Goal: Task Accomplishment & Management: Manage account settings

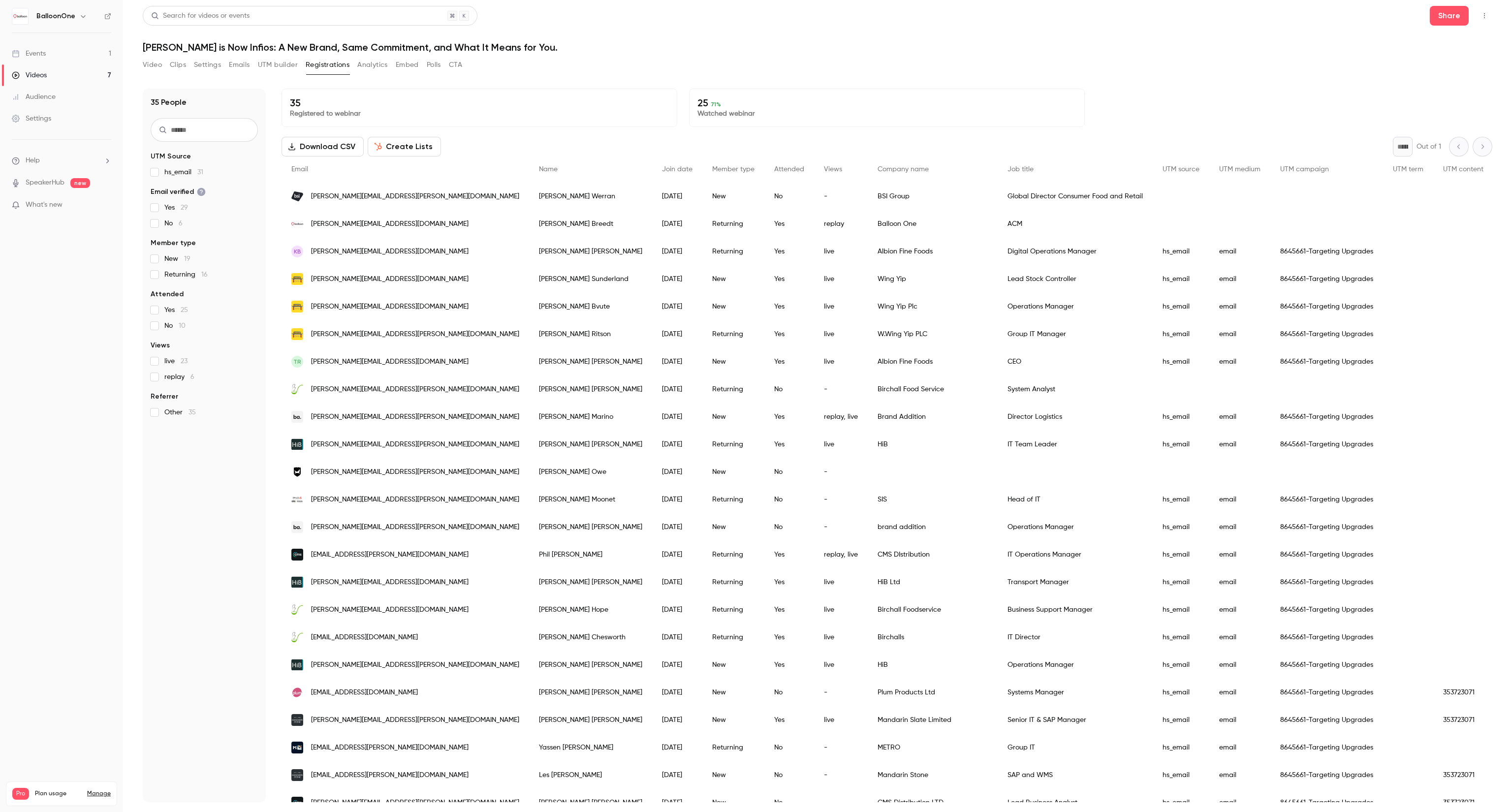
click at [20, 57] on div "Events" at bounding box center [29, 53] width 34 height 10
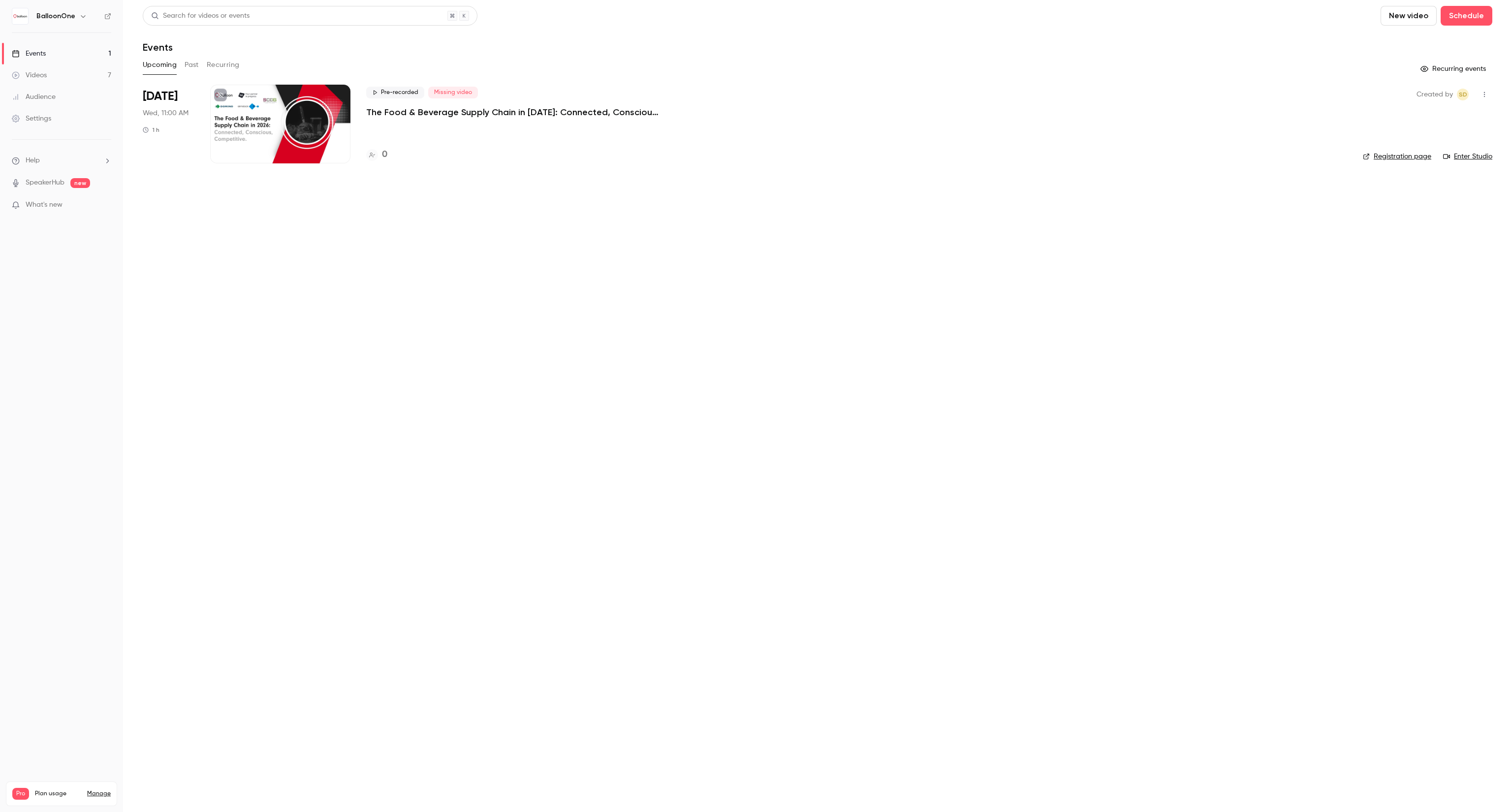
click at [435, 114] on p "The Food & Beverage Supply Chain in [DATE]: Connected, Conscious, Competitive." at bounding box center [514, 112] width 295 height 12
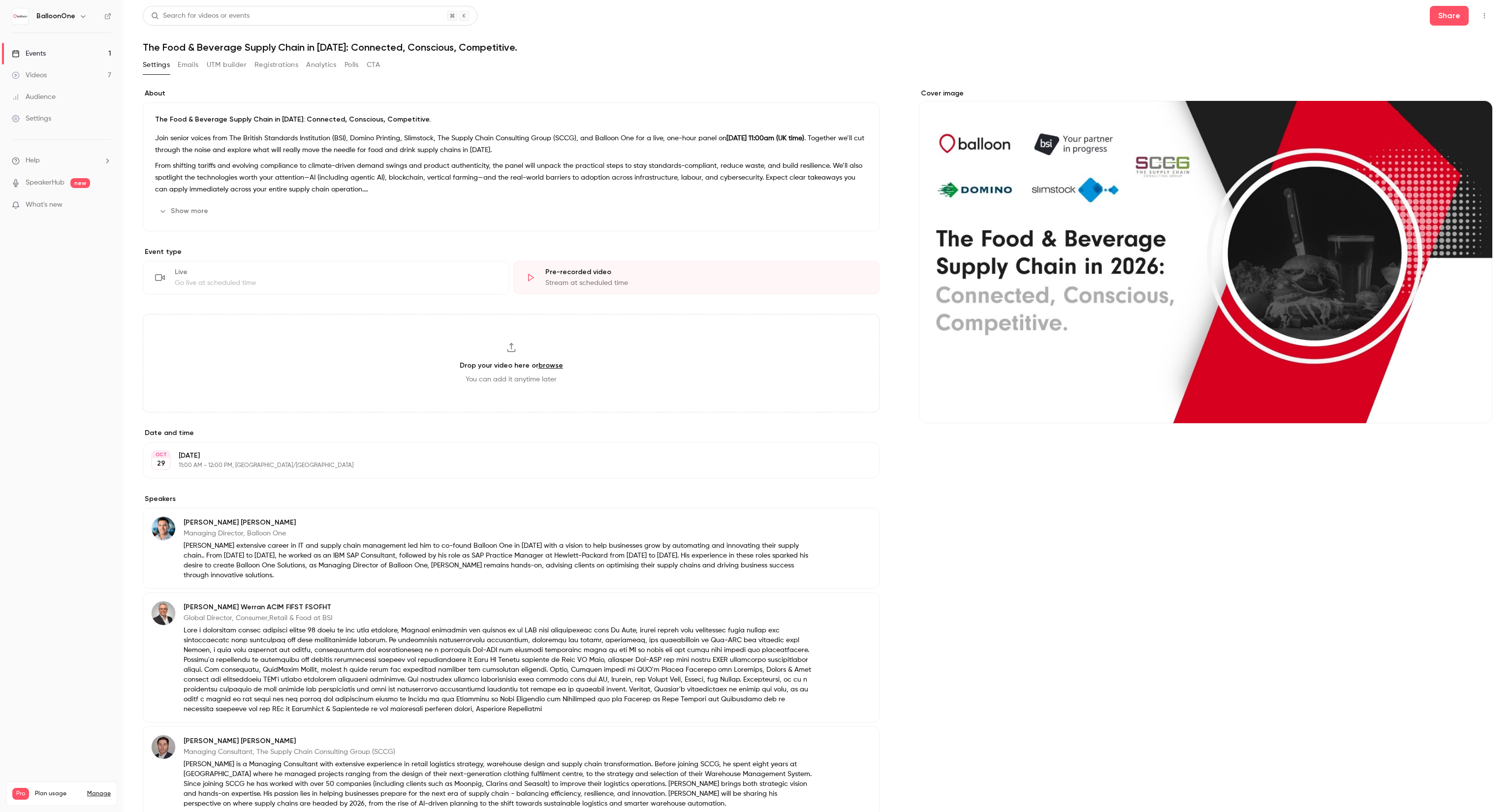
scroll to position [313, 0]
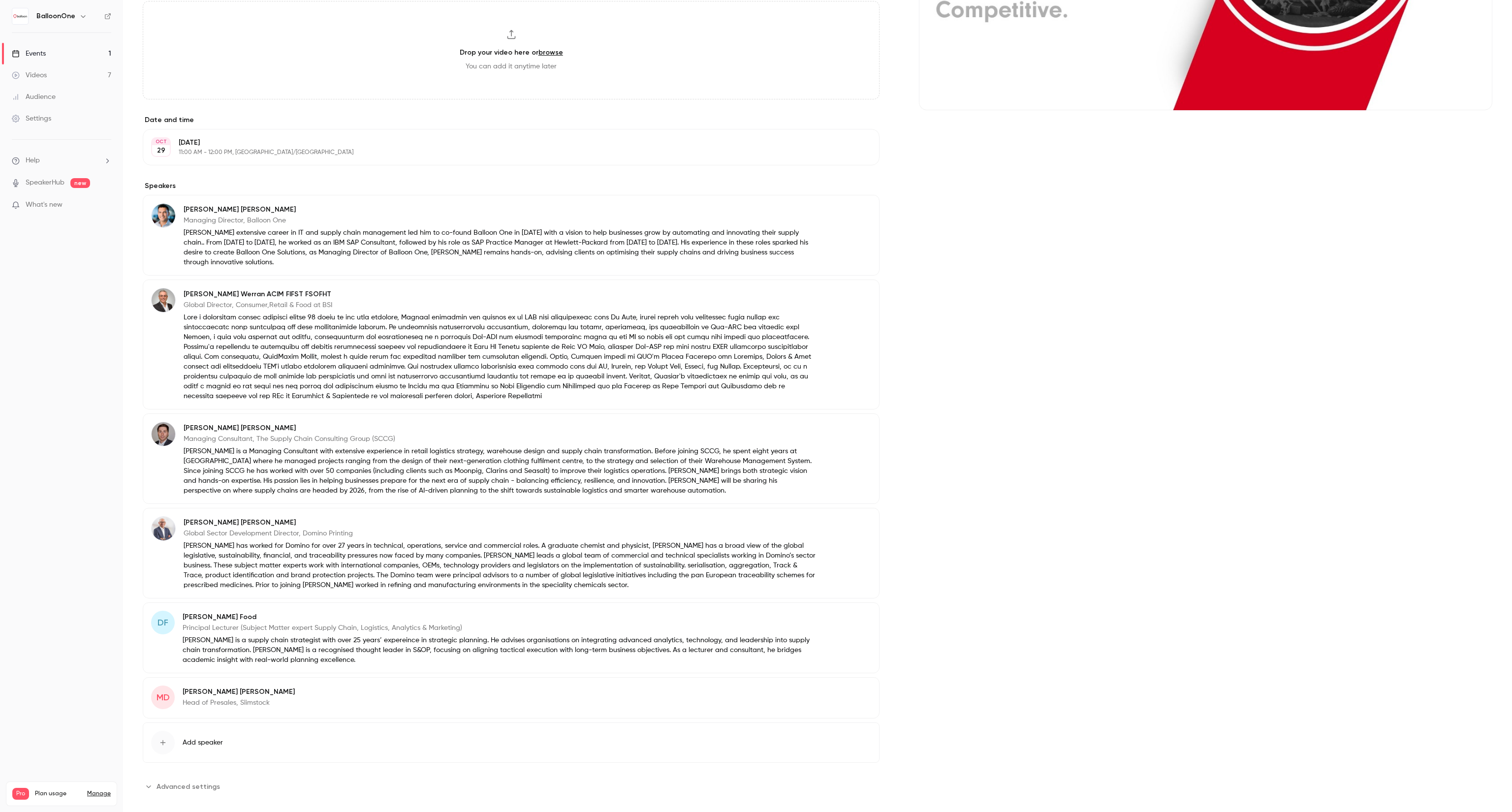
click at [860, 611] on button "Edit" at bounding box center [853, 618] width 36 height 16
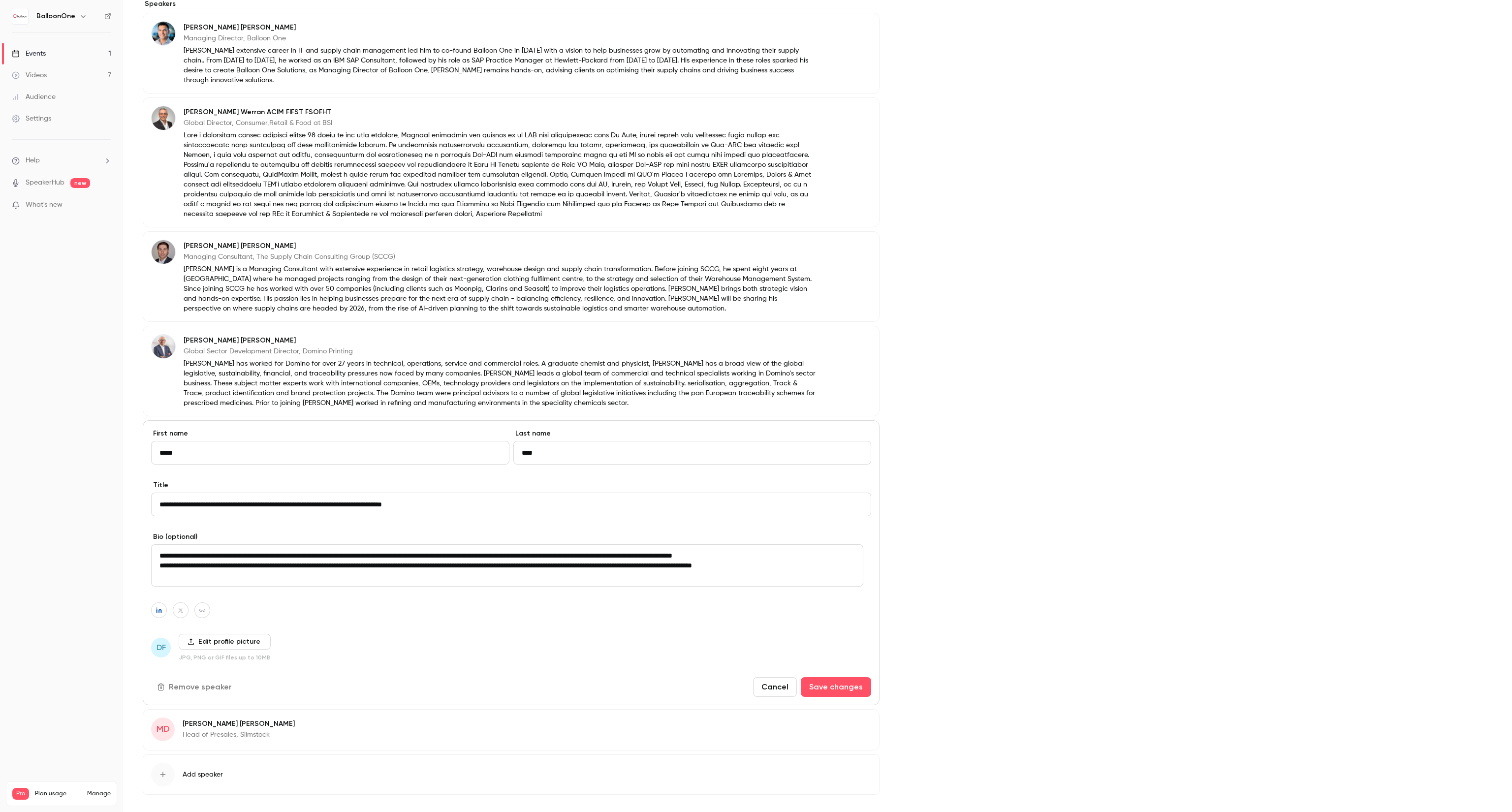
scroll to position [500, 0]
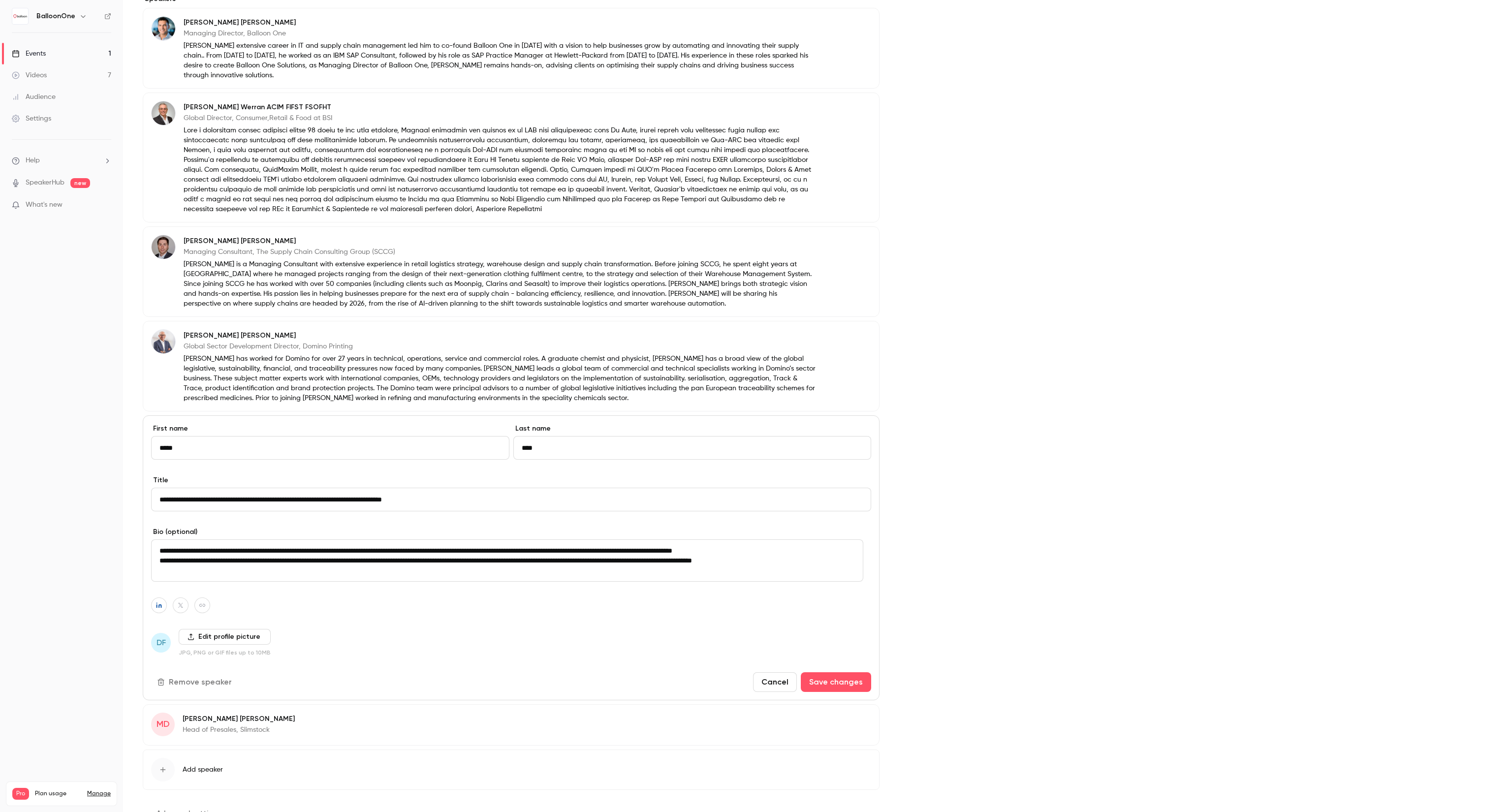
click at [197, 629] on label "Edit profile picture" at bounding box center [224, 637] width 92 height 16
click at [0, 0] on input "Edit profile picture" at bounding box center [0, 0] width 0 height 0
click at [235, 629] on label "Edit profile picture" at bounding box center [224, 637] width 92 height 16
click at [0, 0] on input "Edit profile picture" at bounding box center [0, 0] width 0 height 0
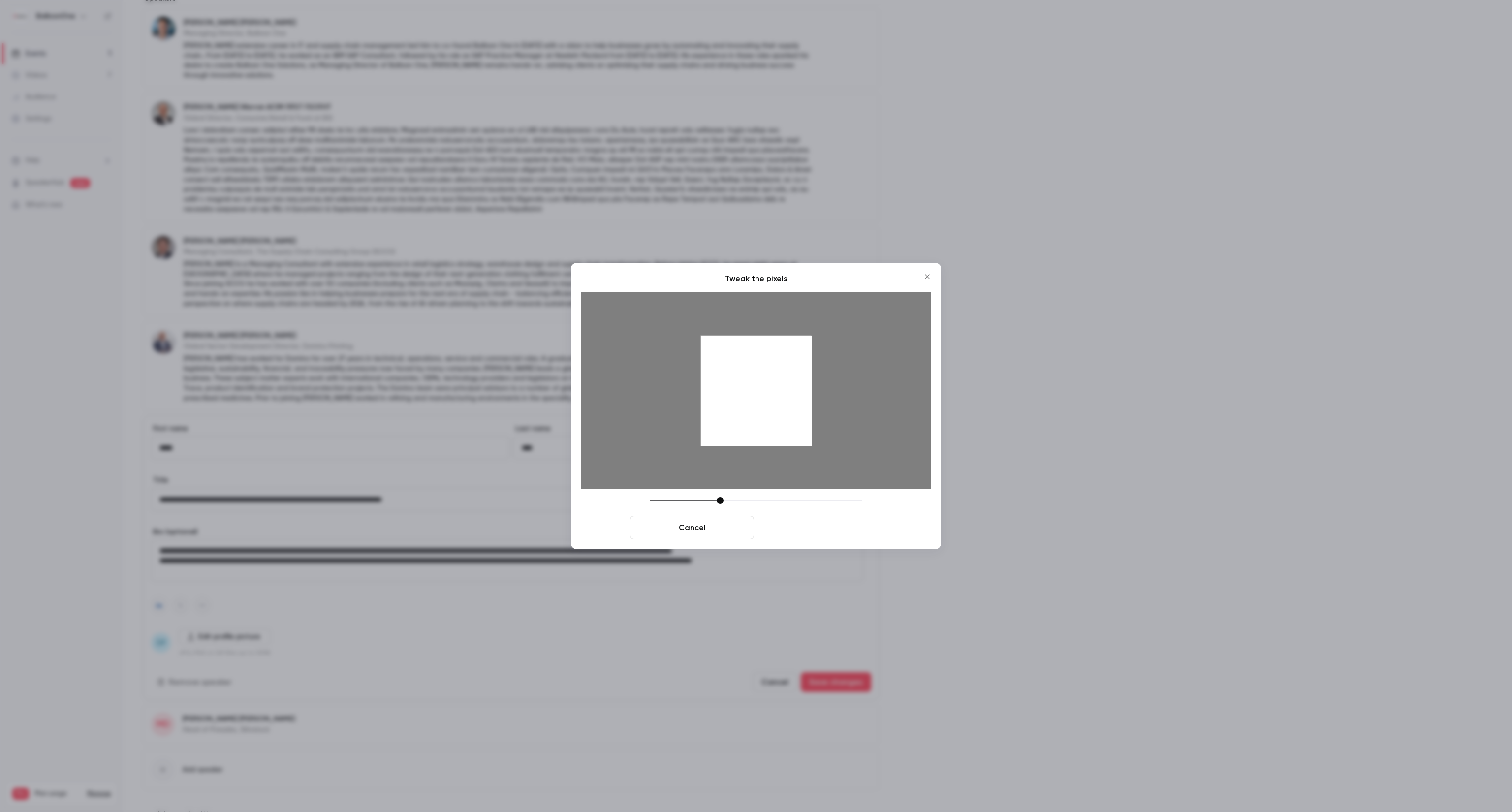
click at [815, 529] on button "Crop and save" at bounding box center [819, 527] width 124 height 23
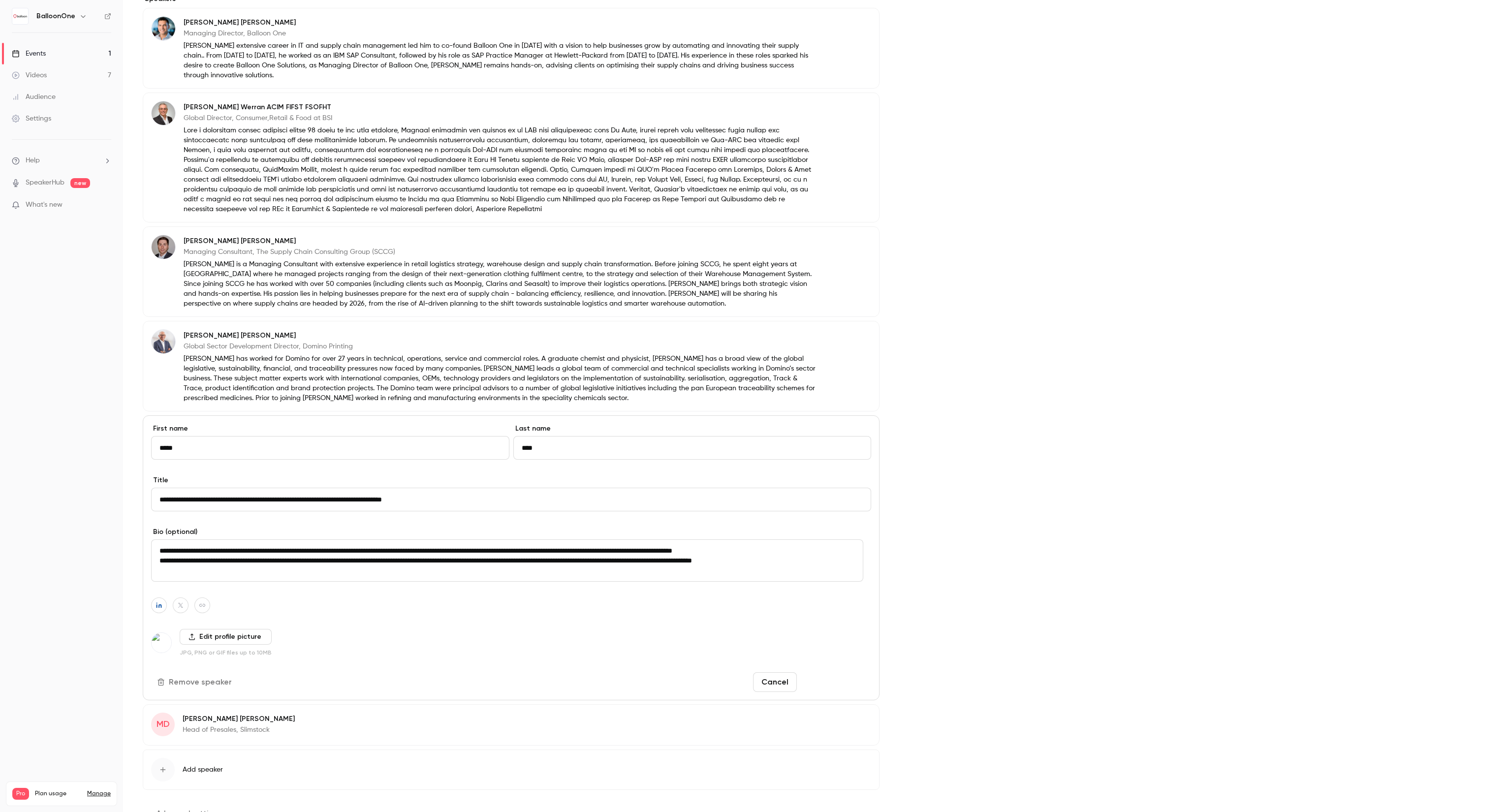
click at [842, 672] on button "Save changes" at bounding box center [836, 682] width 70 height 20
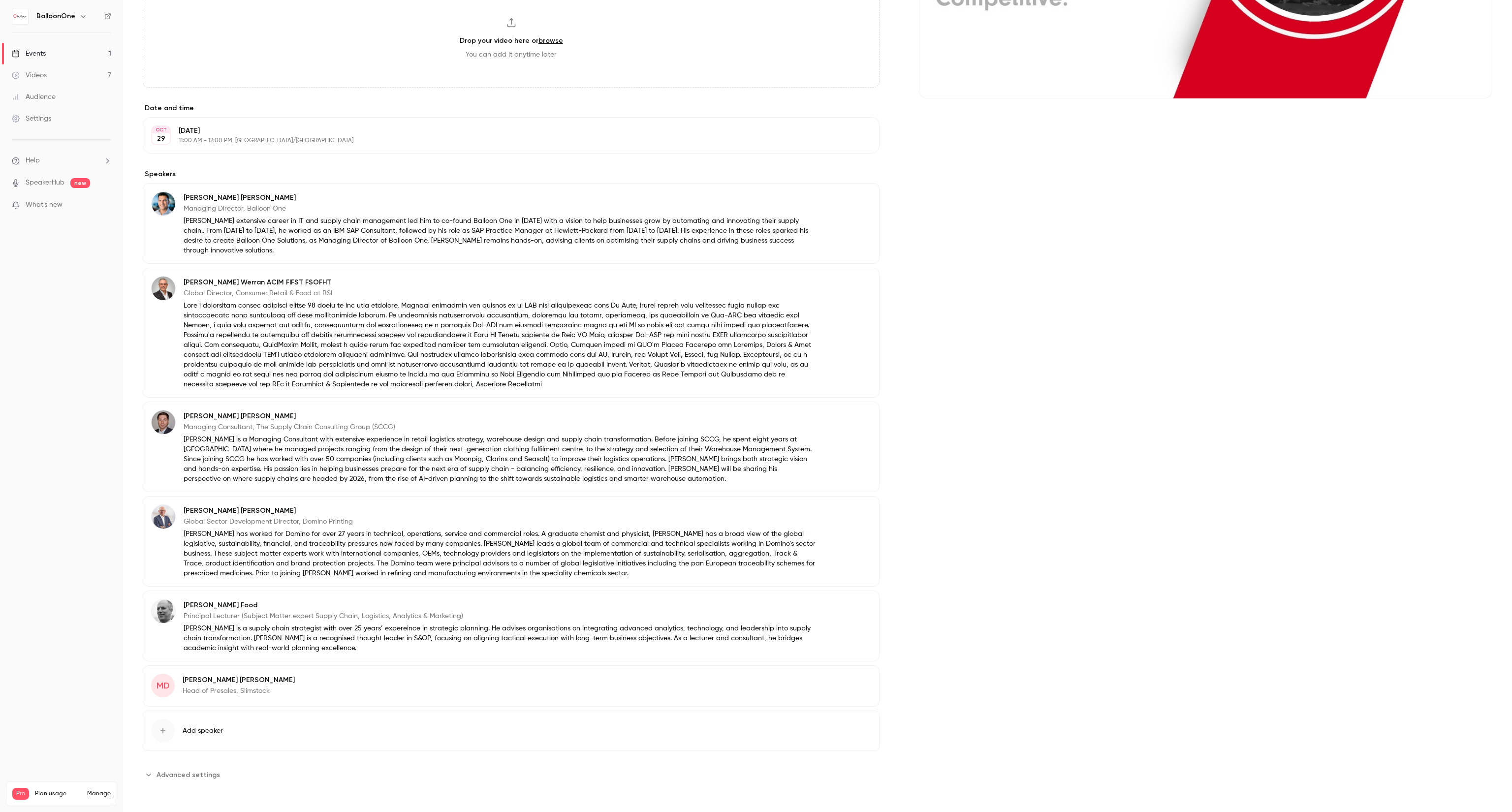
scroll to position [313, 0]
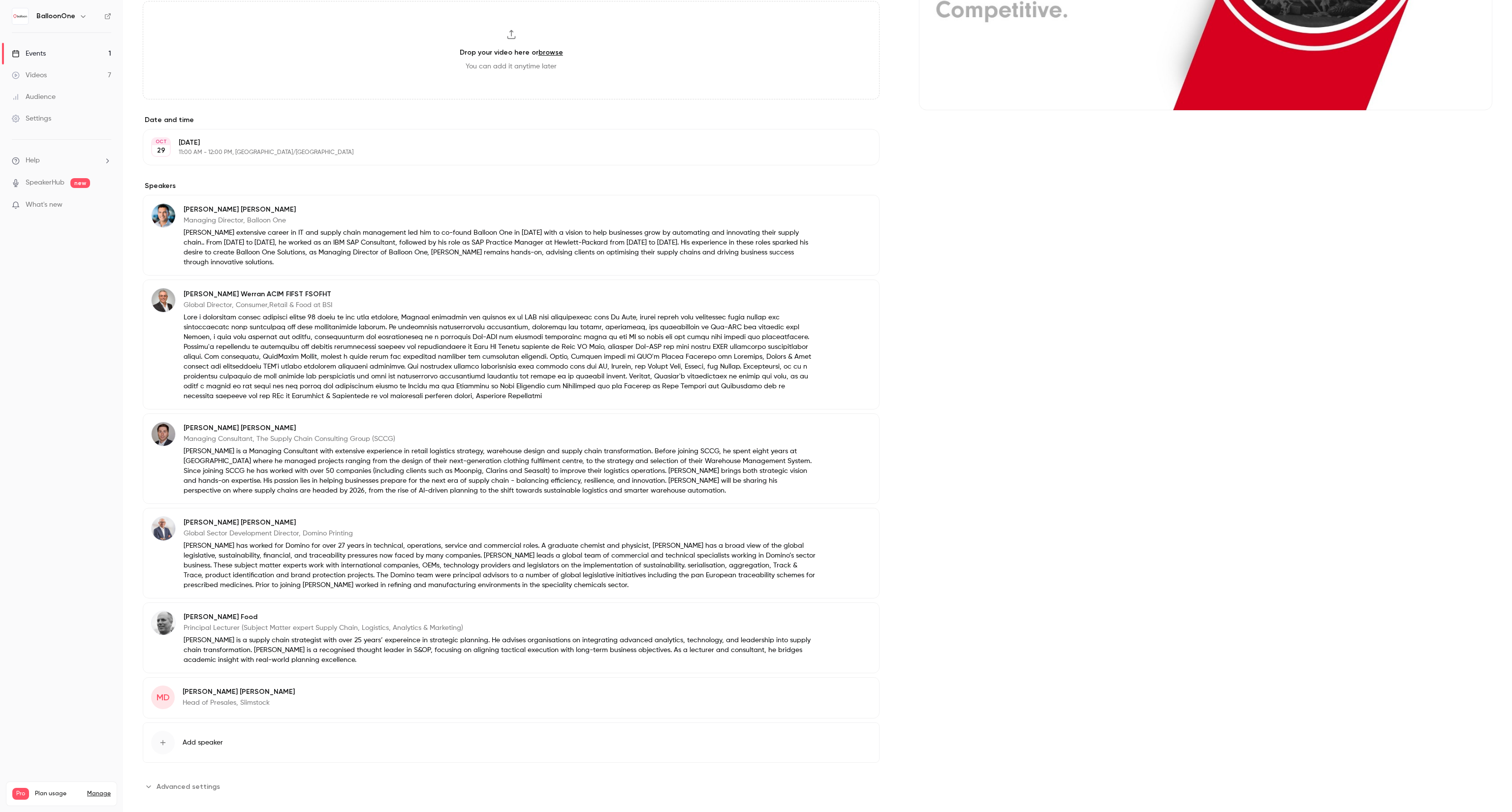
click at [395, 680] on div "MD [PERSON_NAME] Head of Presales, Slimstock Edit" at bounding box center [511, 698] width 737 height 41
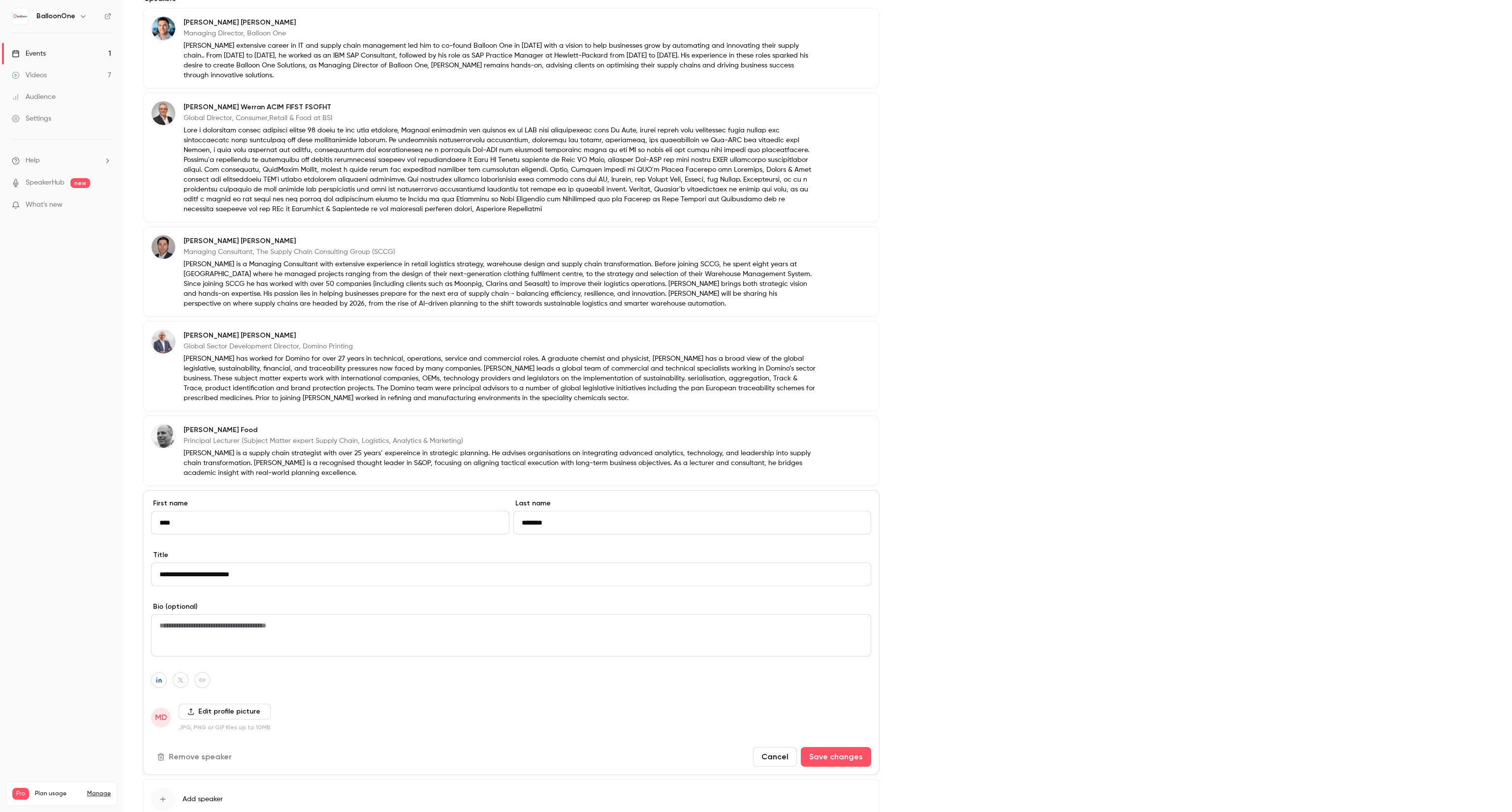
click at [222, 703] on label "Edit profile picture" at bounding box center [224, 711] width 92 height 16
click at [0, 0] on input "Edit profile picture" at bounding box center [0, 0] width 0 height 0
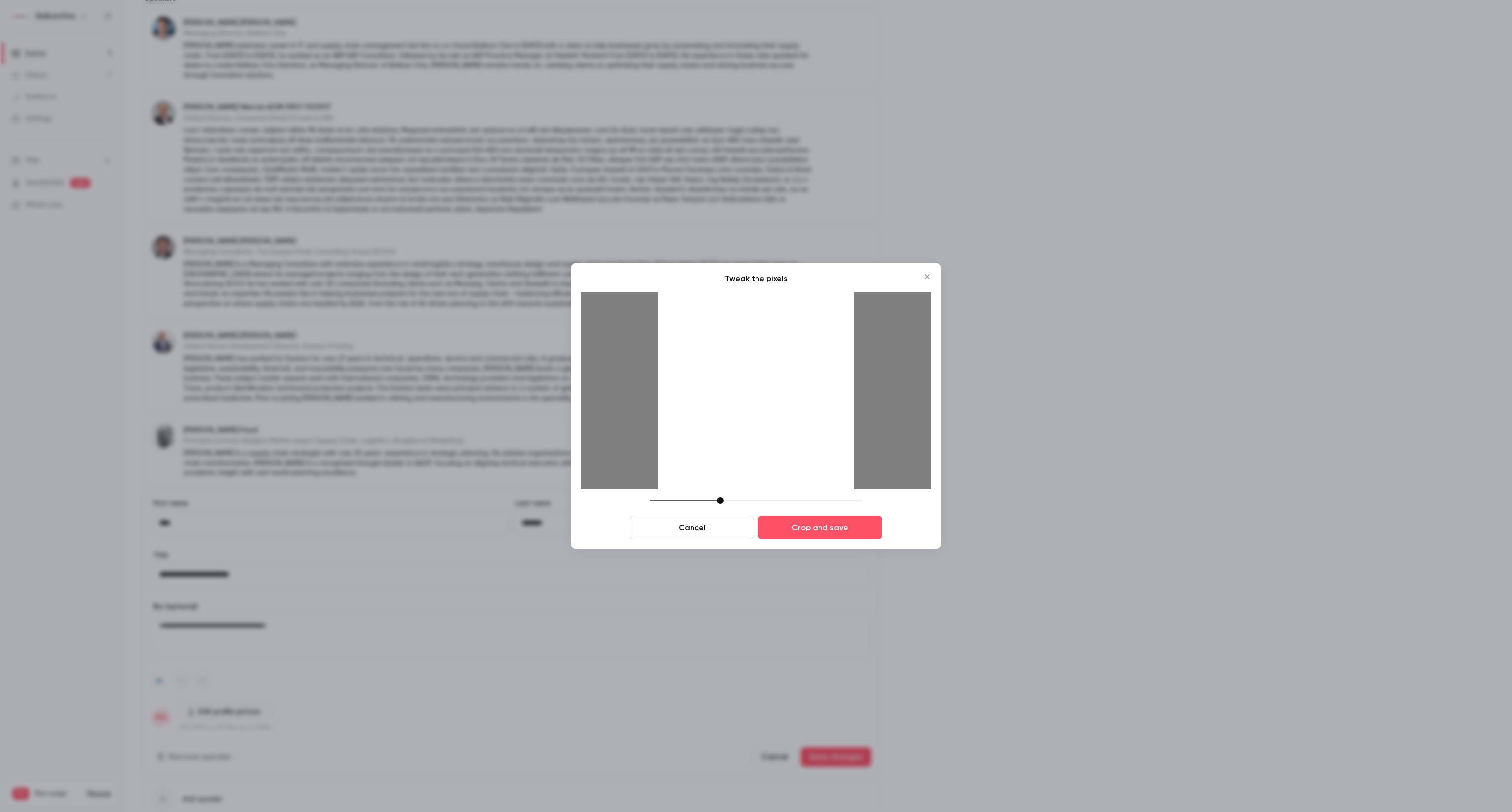
drag, startPoint x: 721, startPoint y: 496, endPoint x: 750, endPoint y: 498, distance: 29.1
click at [750, 498] on div "Tweak the pixels Cancel Crop and save" at bounding box center [755, 406] width 350 height 266
drag, startPoint x: 721, startPoint y: 505, endPoint x: 731, endPoint y: 506, distance: 10.0
click at [731, 506] on div "Cancel Crop and save" at bounding box center [755, 518] width 350 height 42
drag, startPoint x: 718, startPoint y: 501, endPoint x: 711, endPoint y: 501, distance: 7.0
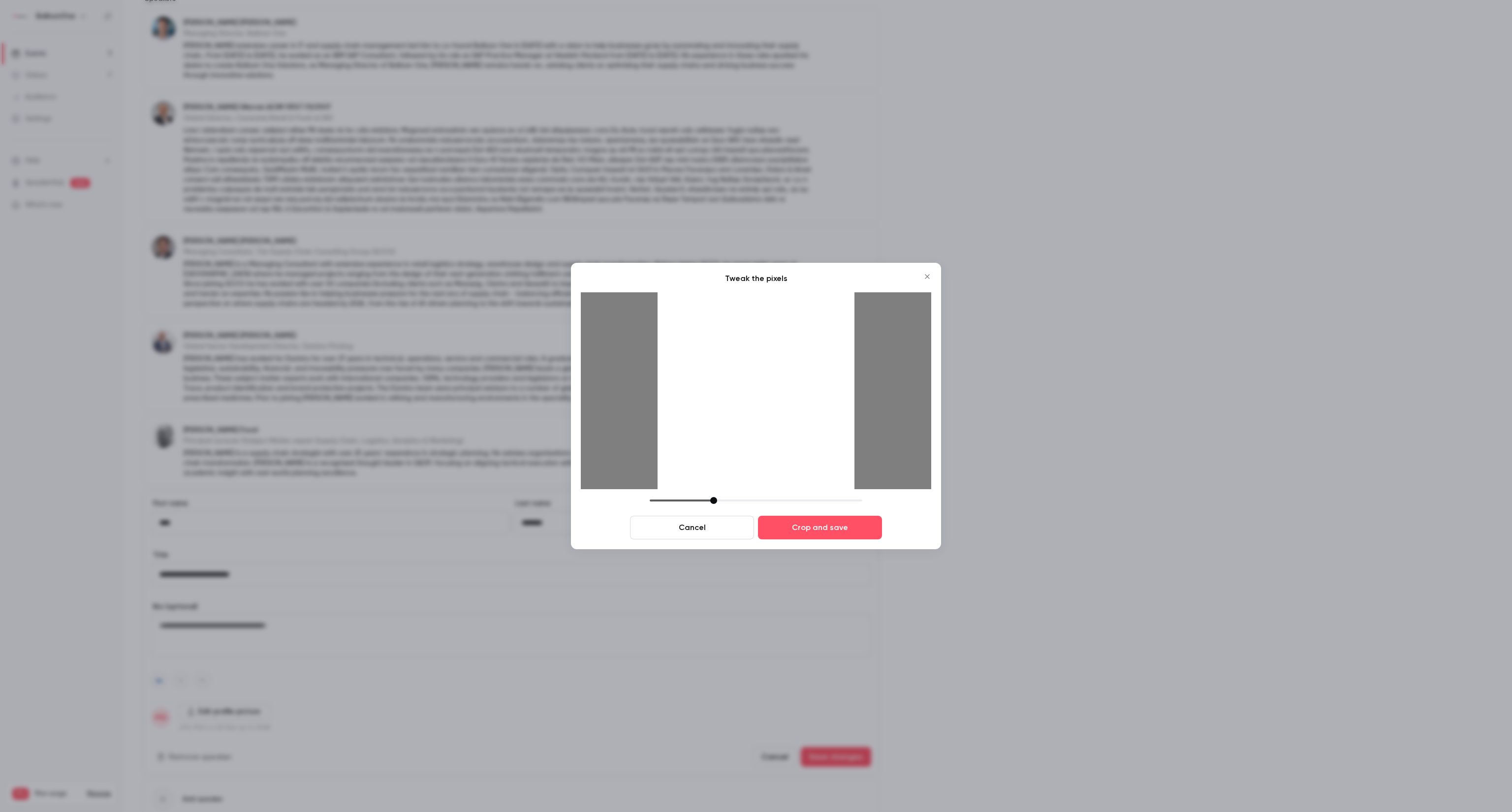
click at [711, 501] on div at bounding box center [714, 500] width 7 height 7
click at [847, 534] on button "Crop and save" at bounding box center [819, 527] width 124 height 23
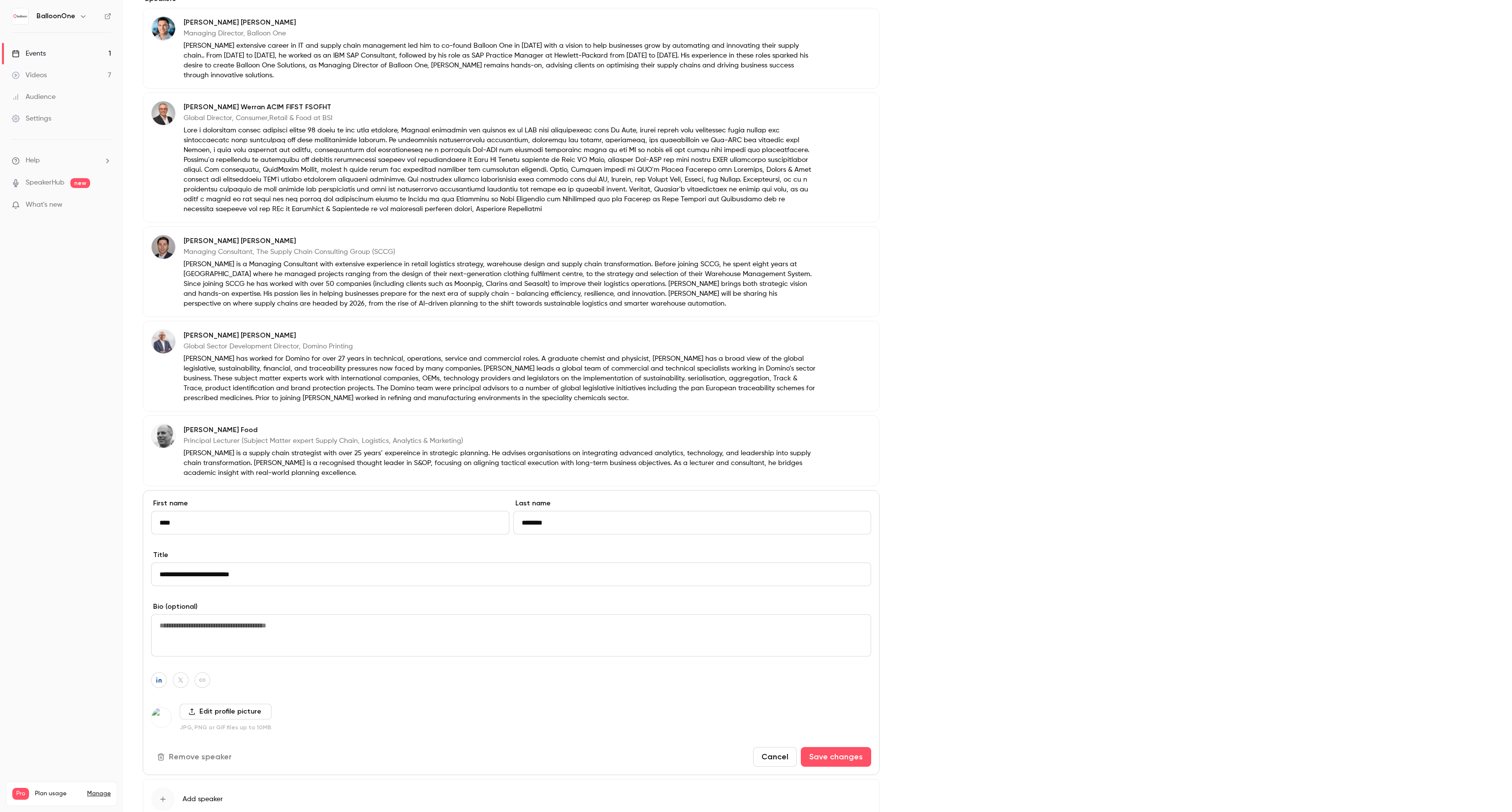
click at [221, 705] on label "Edit profile picture" at bounding box center [225, 711] width 92 height 16
click at [0, 0] on input "Edit profile picture" at bounding box center [0, 0] width 0 height 0
click at [161, 708] on img at bounding box center [161, 718] width 20 height 20
click at [209, 703] on label "Edit profile picture" at bounding box center [225, 711] width 92 height 16
click at [0, 0] on input "Edit profile picture" at bounding box center [0, 0] width 0 height 0
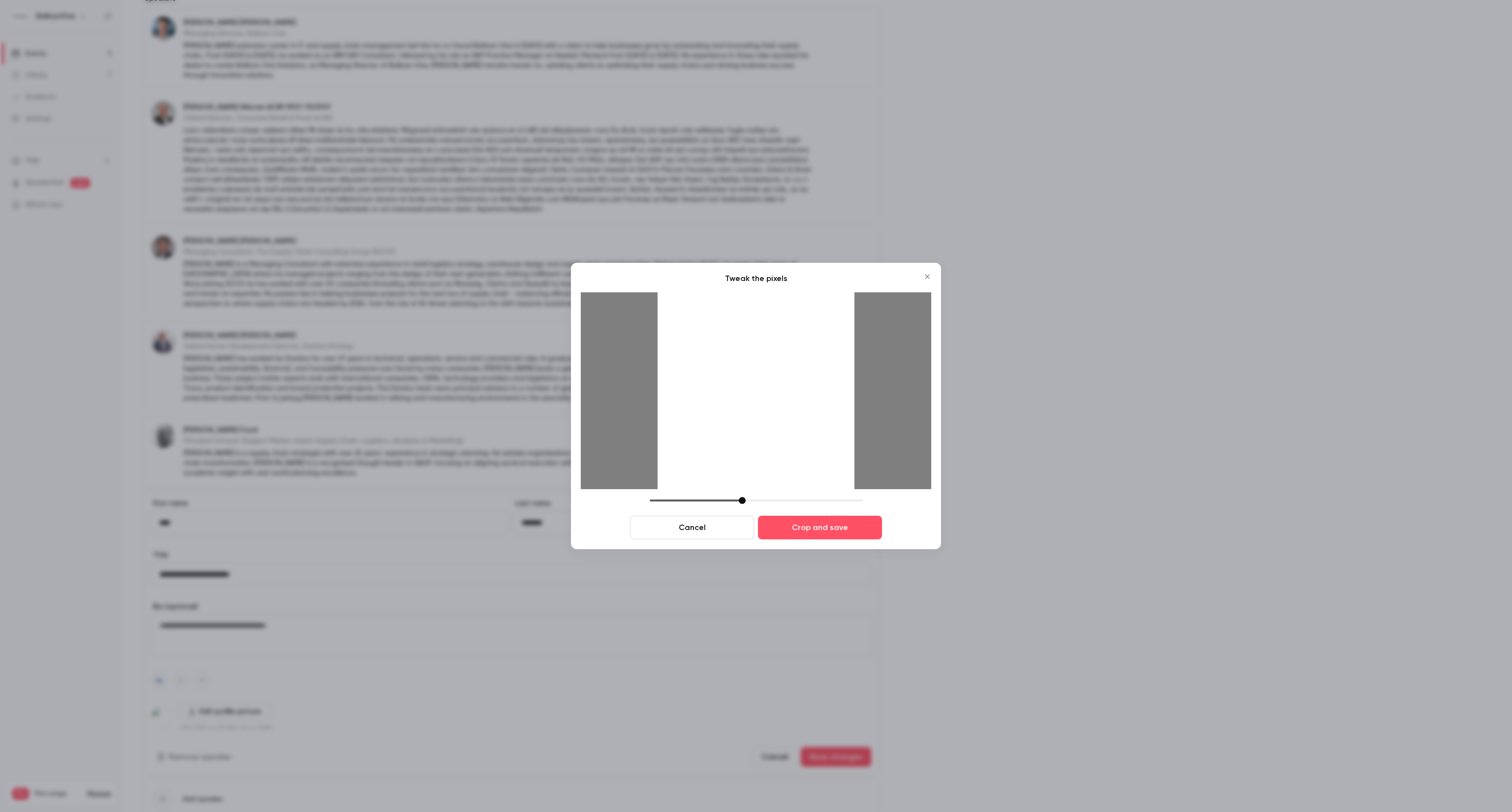
drag, startPoint x: 722, startPoint y: 501, endPoint x: 743, endPoint y: 499, distance: 21.1
click at [743, 499] on div at bounding box center [743, 500] width 7 height 7
click at [828, 526] on button "Crop and save" at bounding box center [819, 527] width 124 height 23
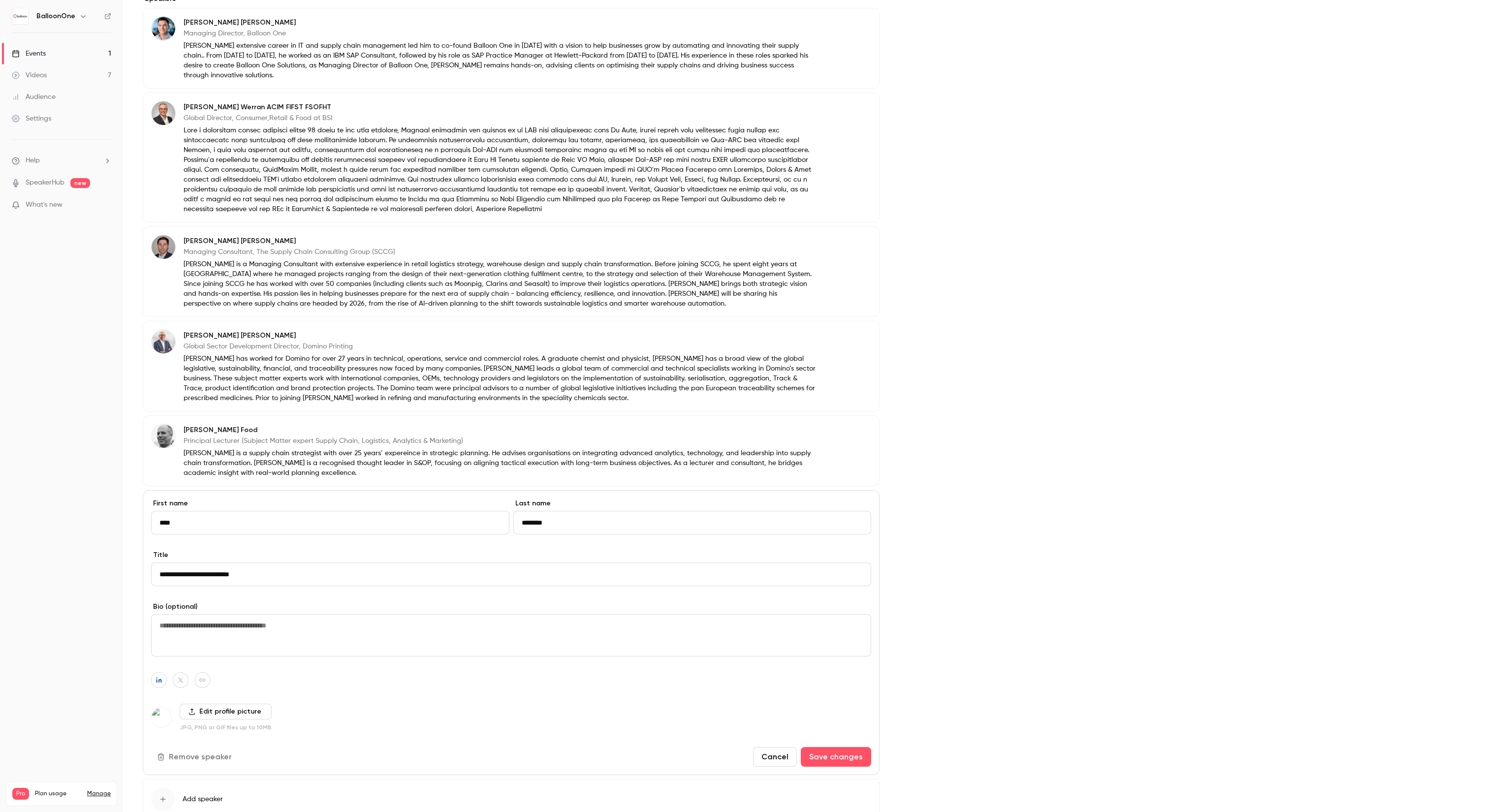
click at [268, 627] on textarea at bounding box center [511, 635] width 720 height 42
paste textarea "**********"
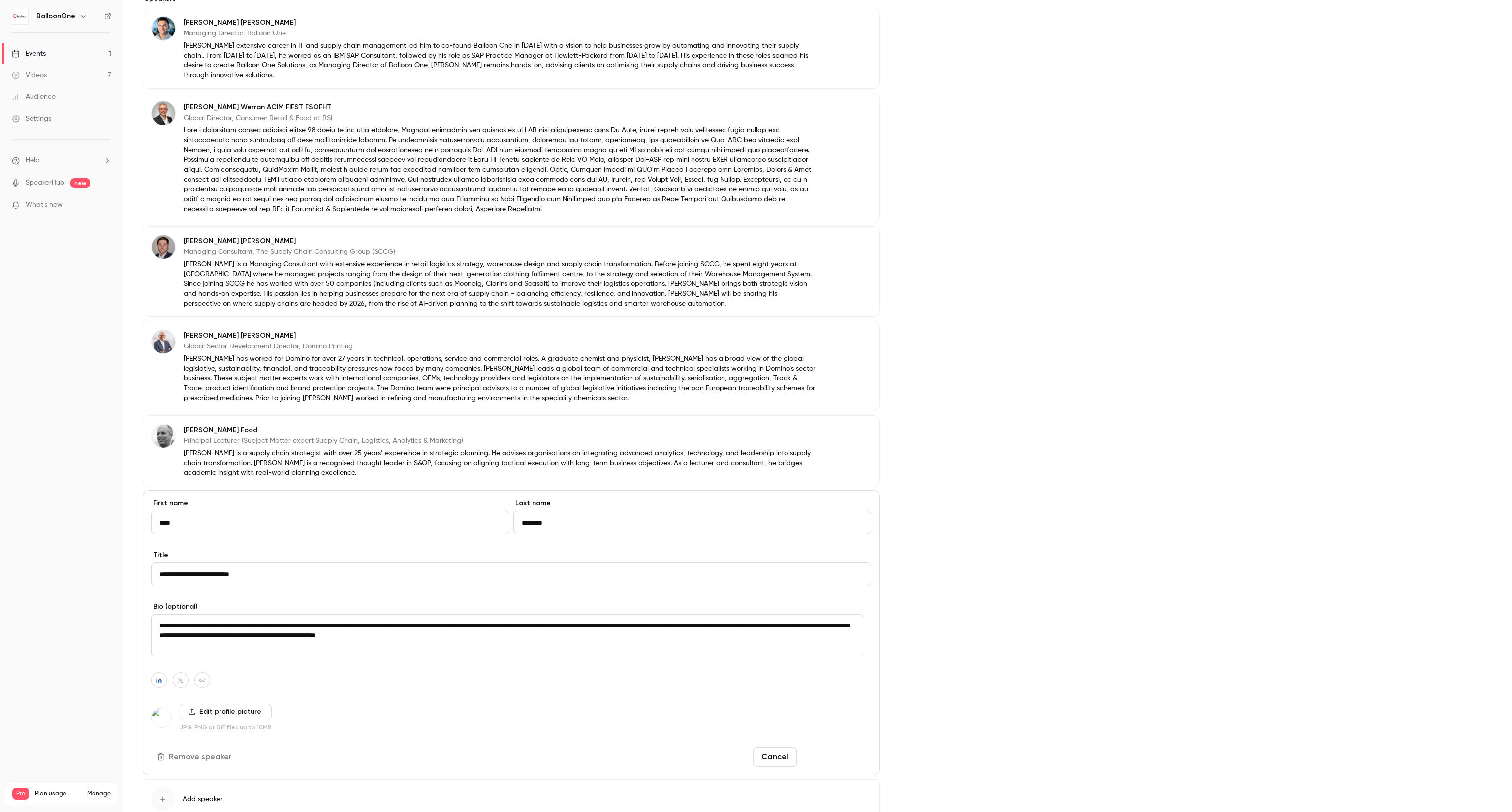
type textarea "**********"
click at [831, 747] on button "Save changes" at bounding box center [836, 757] width 70 height 20
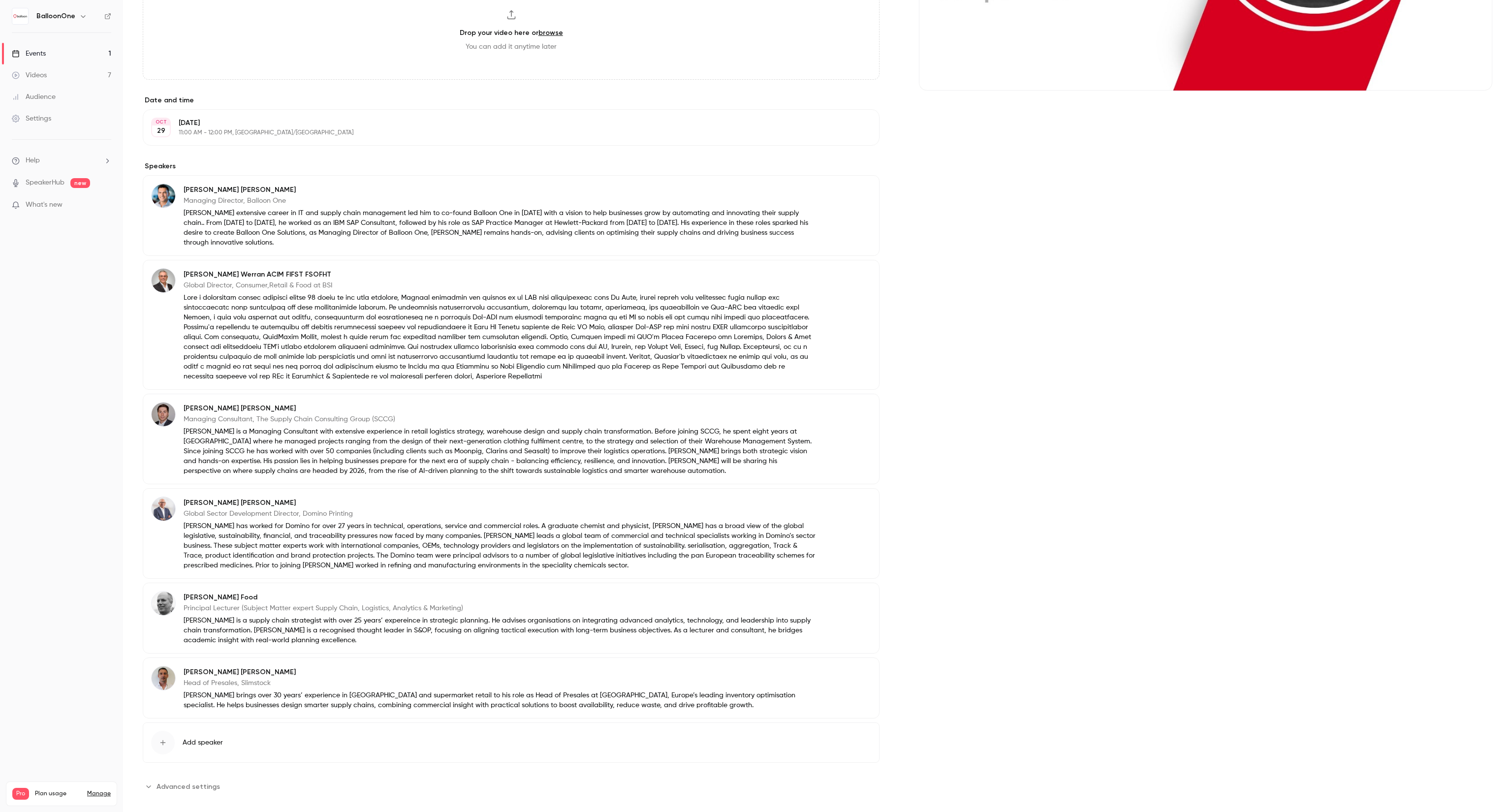
scroll to position [0, 0]
